Goal: Information Seeking & Learning: Learn about a topic

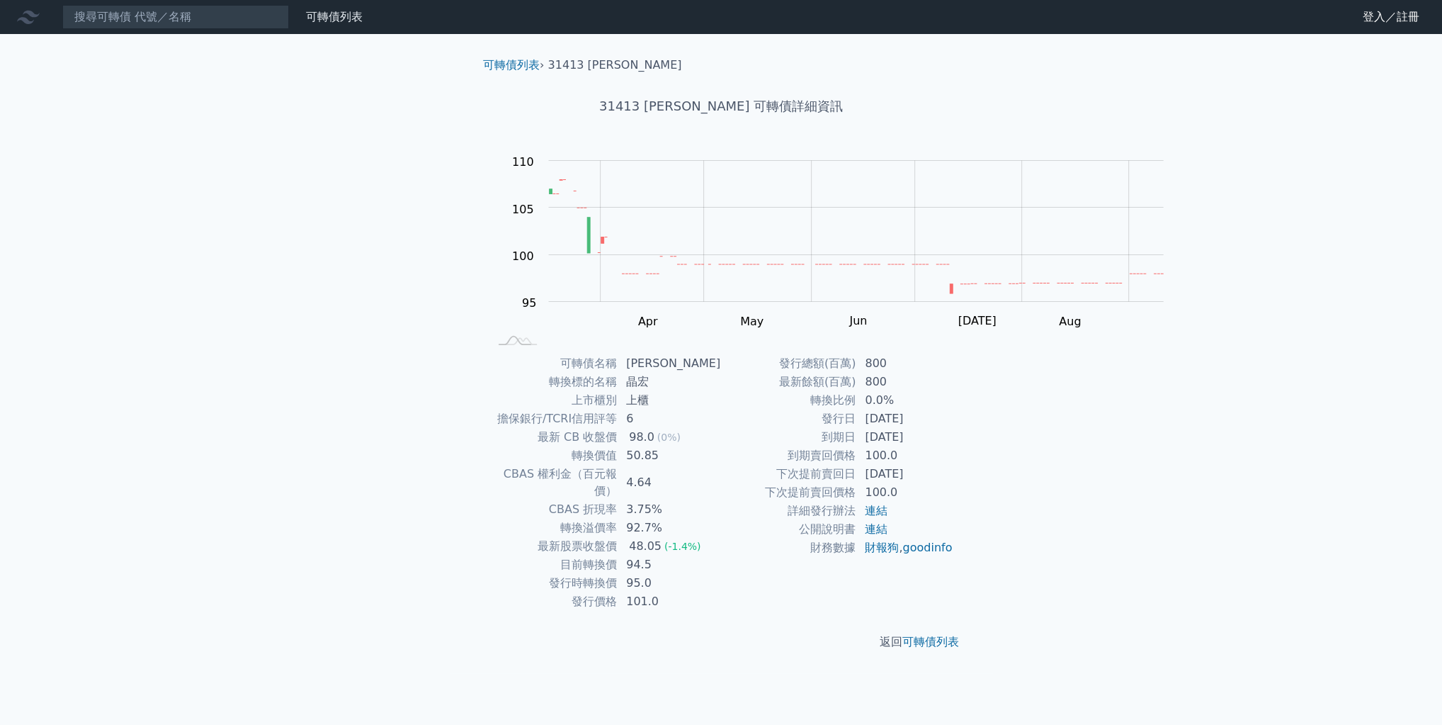
scroll to position [159, 0]
drag, startPoint x: 497, startPoint y: 562, endPoint x: 648, endPoint y: 576, distance: 151.5
click at [648, 576] on tbody "可轉債名稱 [PERSON_NAME] 轉換標的名稱 晶宏 上市櫃別 上櫃 擔保銀行/TCRI信用評等 6 最新 CB 收盤價 98.0 (0%) 轉換價值 …" at bounding box center [605, 482] width 232 height 256
click at [670, 560] on td "94.5" at bounding box center [669, 564] width 103 height 18
drag, startPoint x: 861, startPoint y: 348, endPoint x: 990, endPoint y: 336, distance: 129.5
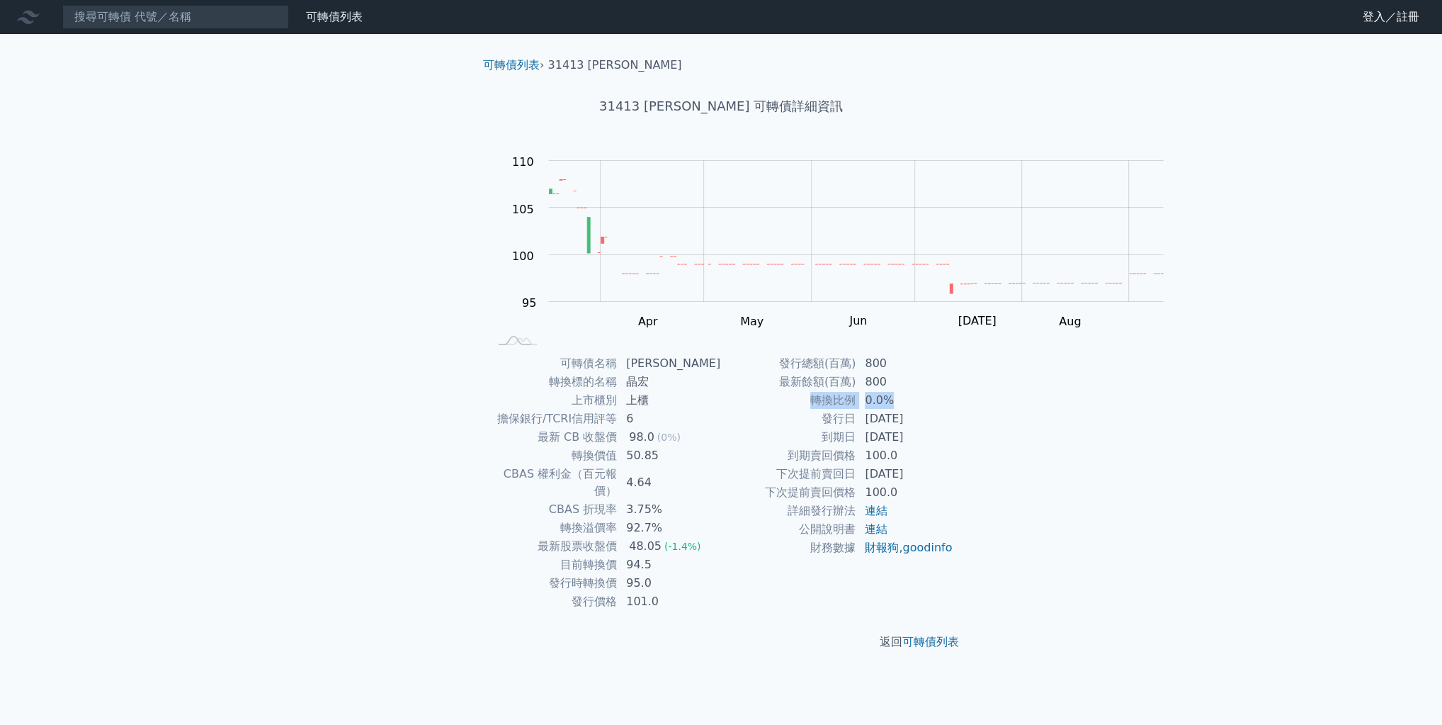
click at [953, 391] on tr "轉換比例 0.0%" at bounding box center [837, 400] width 232 height 18
click at [953, 391] on td "0.0%" at bounding box center [904, 400] width 97 height 18
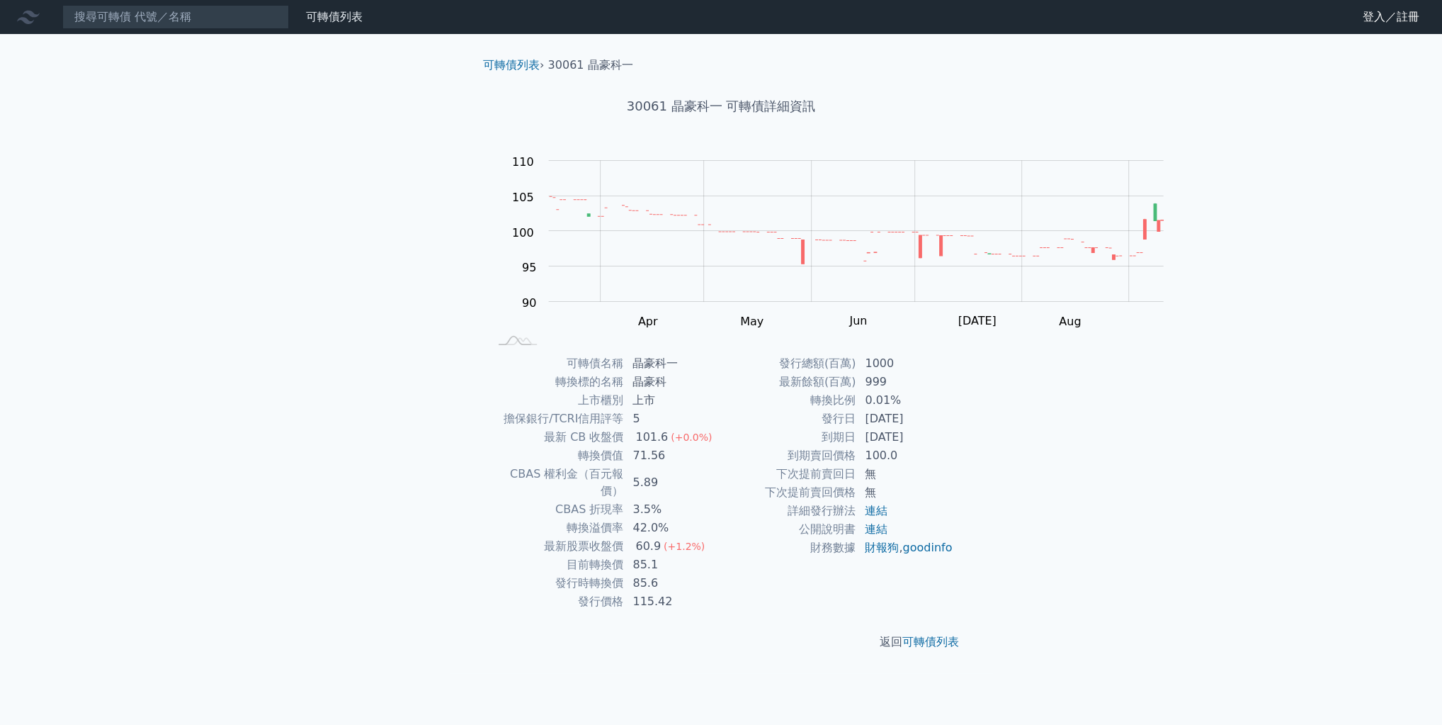
scroll to position [159, 0]
drag, startPoint x: 556, startPoint y: 426, endPoint x: 742, endPoint y: 418, distance: 186.4
click at [726, 421] on div "可轉債名稱 晶豪科一 轉換標的名稱 晶豪科 上市櫃別 上市 擔保銀行/TCRI信用評等 5 最新 CB 收盤價 101.6 (+0.0%) 轉換價值 71.5…" at bounding box center [721, 482] width 499 height 256
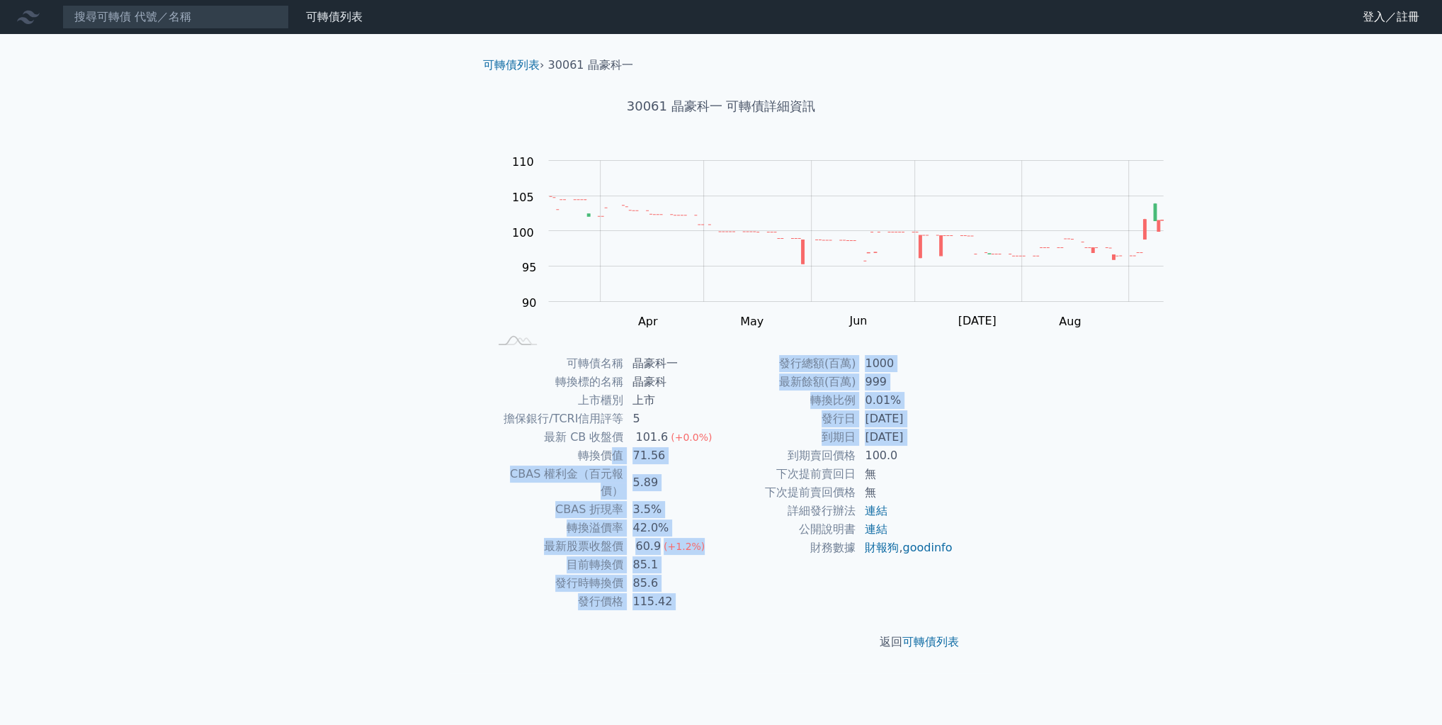
click at [746, 446] on td "到期賣回價格" at bounding box center [788, 455] width 135 height 18
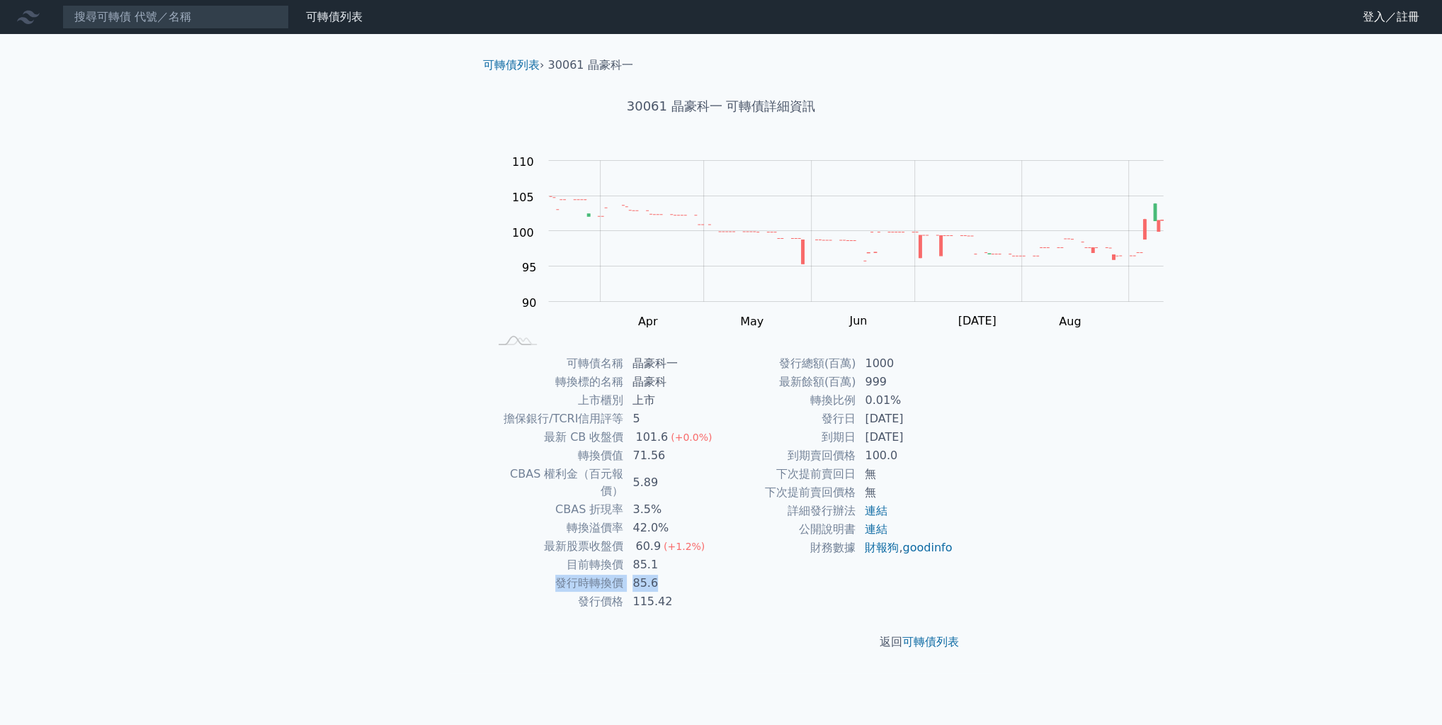
drag, startPoint x: 476, startPoint y: 589, endPoint x: 631, endPoint y: 591, distance: 155.1
click at [631, 591] on tr "發行時轉換價 85.6" at bounding box center [605, 583] width 232 height 18
click at [674, 571] on td "85.1" at bounding box center [672, 564] width 97 height 18
drag, startPoint x: 857, startPoint y: 341, endPoint x: 986, endPoint y: 331, distance: 129.2
click at [953, 391] on tr "轉換比例 0.01%" at bounding box center [837, 400] width 232 height 18
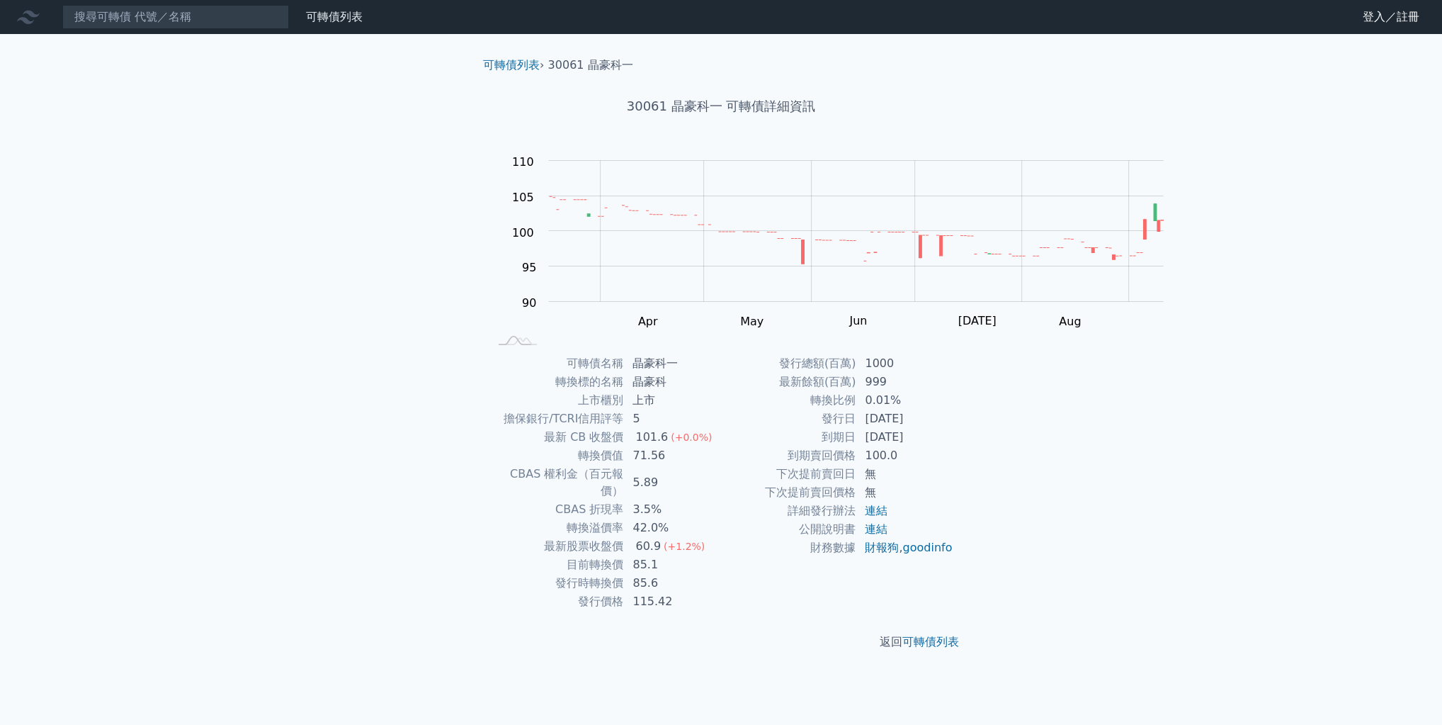
click at [970, 354] on div "可轉債名稱 晶豪科一 轉換標的名稱 晶豪科 上市櫃別 上市 擔保銀行/TCRI信用評等 5 最新 CB 收盤價 101.6 (+0.0%) 轉換價值 71.5…" at bounding box center [721, 482] width 499 height 256
click at [953, 391] on td "999" at bounding box center [904, 382] width 97 height 18
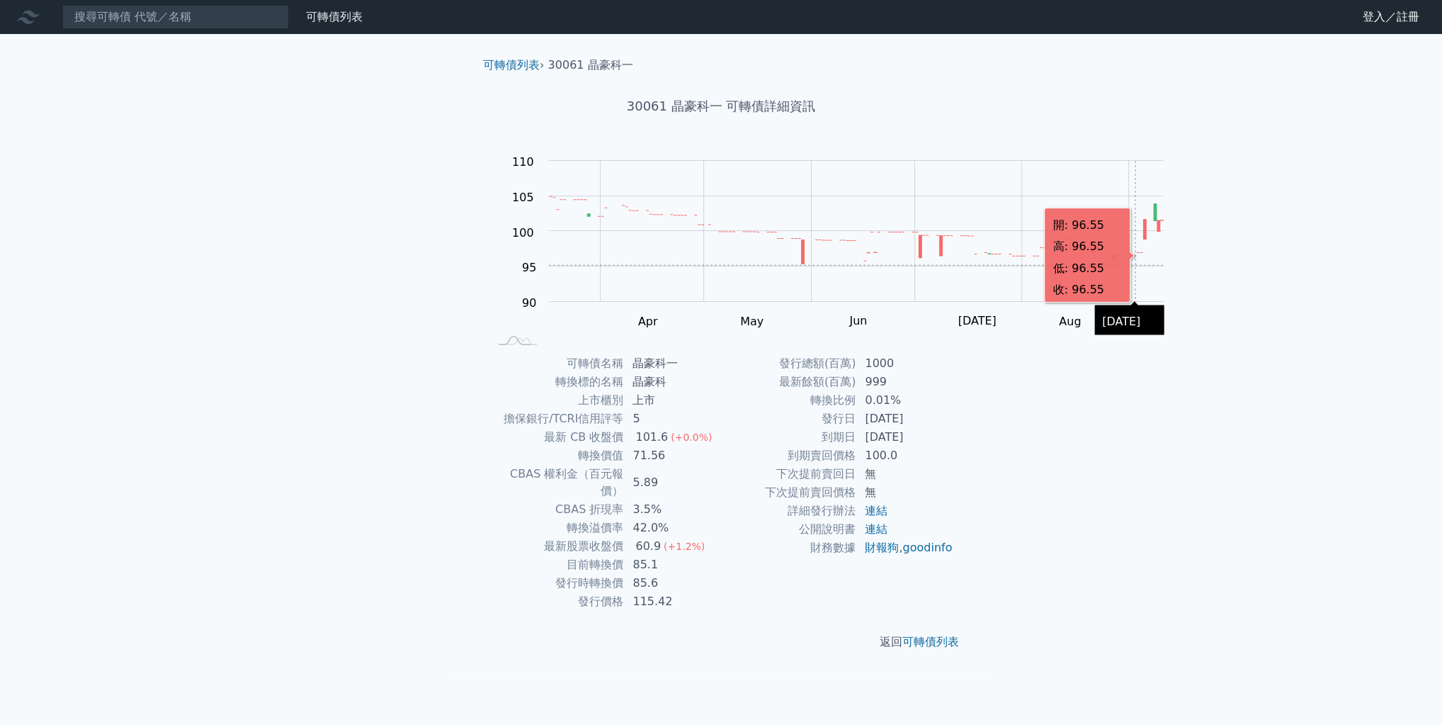
scroll to position [113, 0]
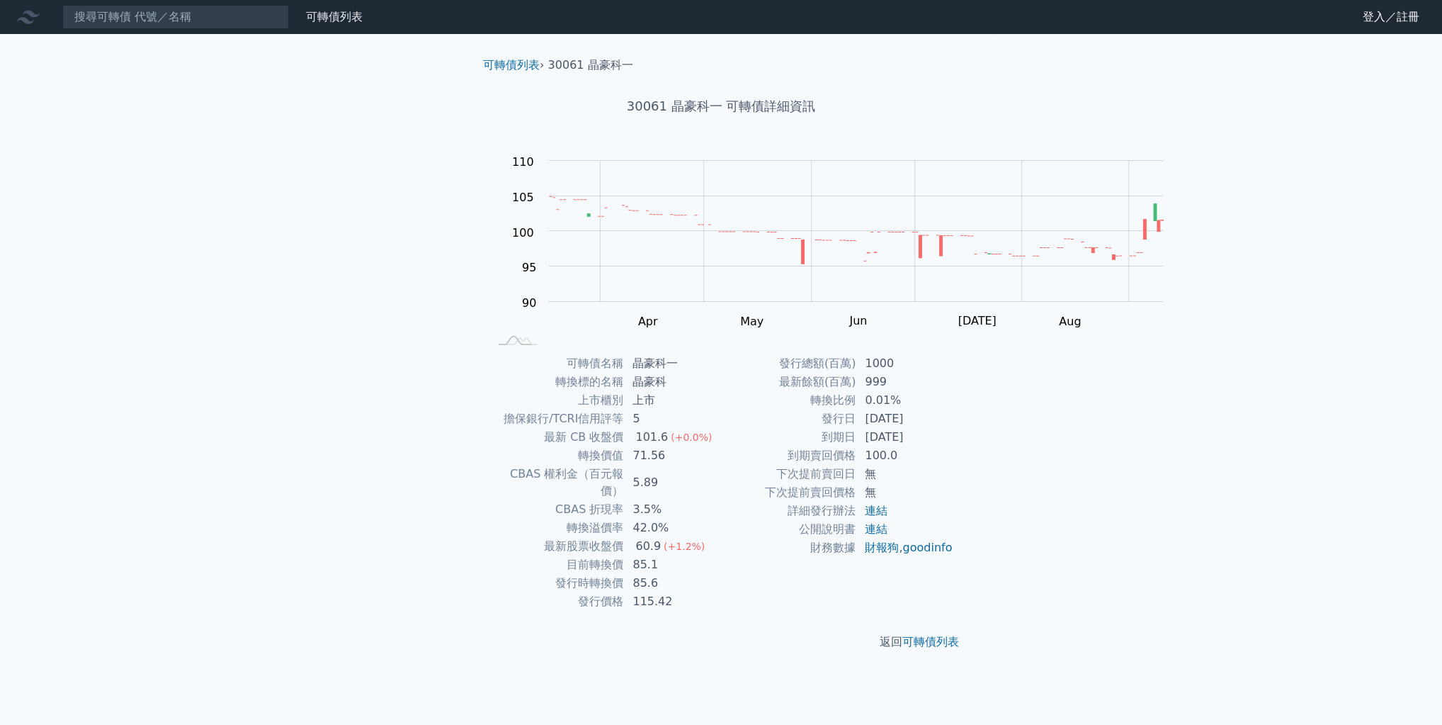
drag, startPoint x: 944, startPoint y: 441, endPoint x: 1053, endPoint y: 431, distance: 108.8
click at [953, 431] on td "[DATE]" at bounding box center [904, 437] width 97 height 18
click at [993, 415] on div "可轉債列表 › 30061 晶豪科一 30061 晶豪科一 可轉債詳細資訊 Zoom Out 100 90 92 94 115 110 100 105 95 …" at bounding box center [721, 353] width 544 height 639
drag, startPoint x: 482, startPoint y: 410, endPoint x: 647, endPoint y: 428, distance: 165.3
click at [647, 428] on tr "擔保銀行/TCRI信用評等 5" at bounding box center [605, 418] width 232 height 18
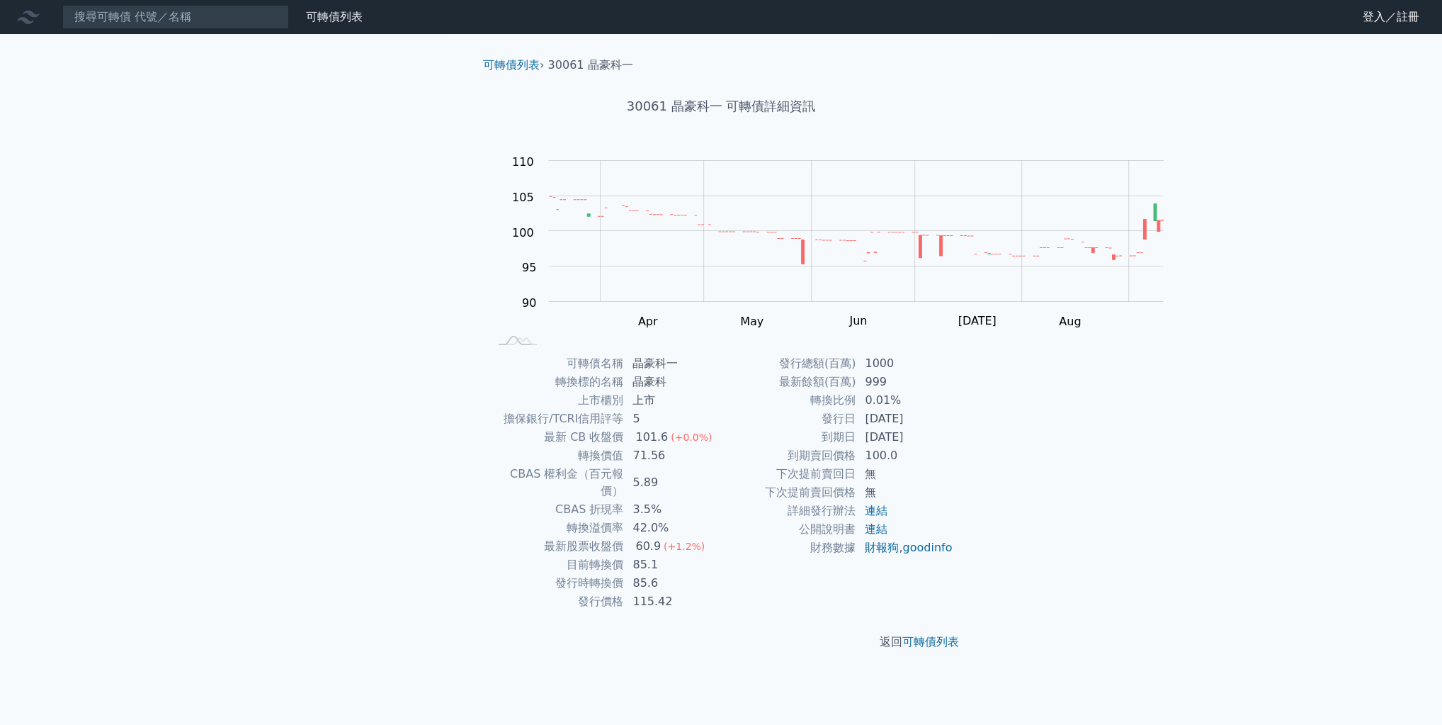
click at [757, 409] on td "發行日" at bounding box center [788, 418] width 135 height 18
drag, startPoint x: 834, startPoint y: 375, endPoint x: 990, endPoint y: 392, distance: 157.5
click at [953, 392] on tr "轉換比例 0.01%" at bounding box center [837, 400] width 232 height 18
click at [953, 373] on td "999" at bounding box center [904, 382] width 97 height 18
